Goal: Information Seeking & Learning: Learn about a topic

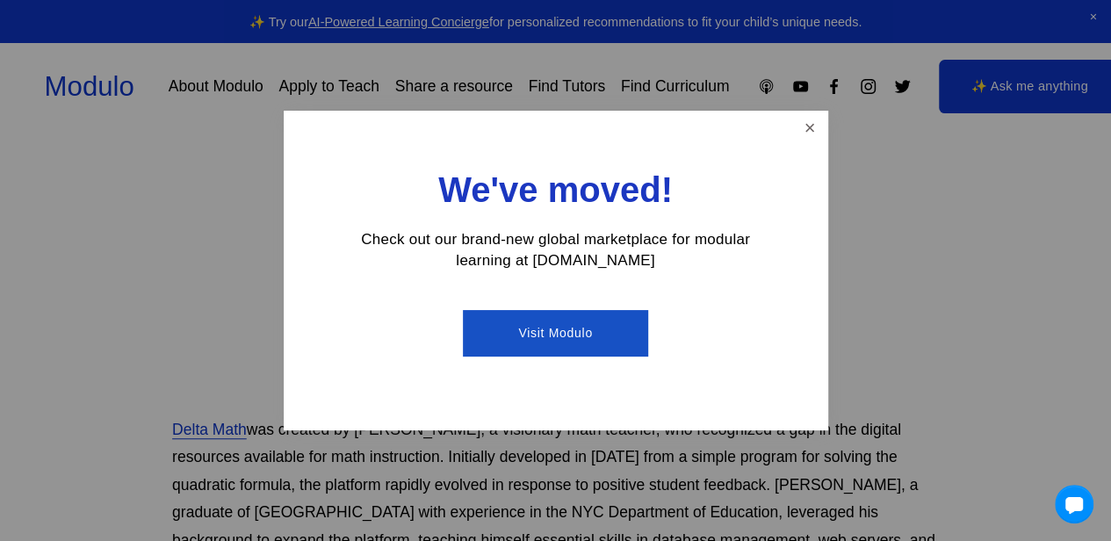
scroll to position [702, 0]
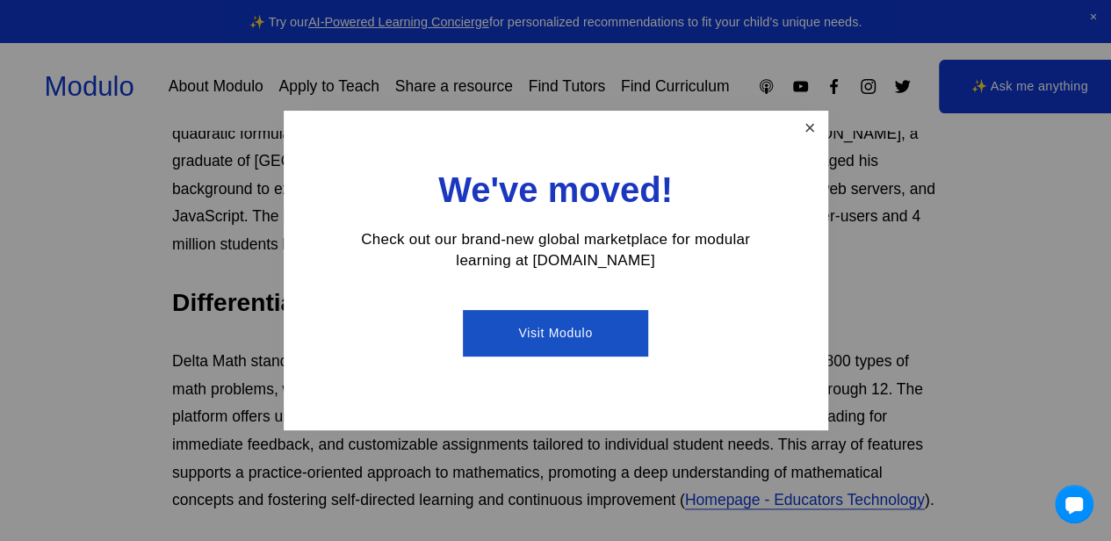
click at [815, 132] on link "Close" at bounding box center [809, 128] width 31 height 31
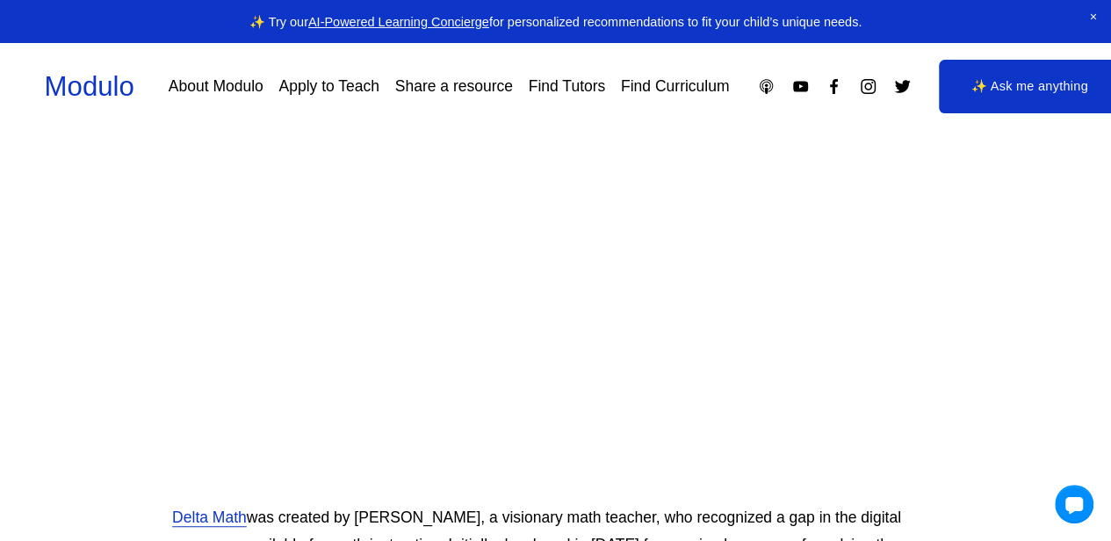
scroll to position [0, 0]
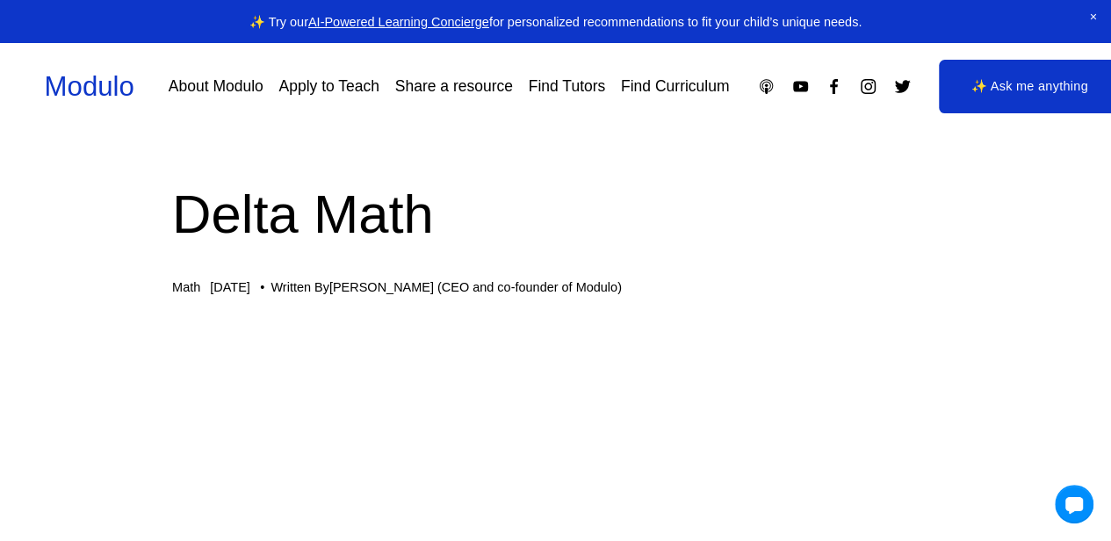
click at [1033, 88] on link "✨ Ask me anything" at bounding box center [1029, 86] width 181 height 53
click at [667, 87] on link "Find Curriculum" at bounding box center [675, 86] width 109 height 31
